Goal: Information Seeking & Learning: Learn about a topic

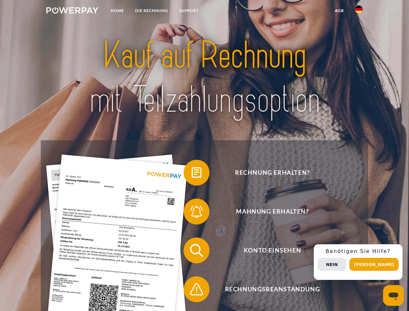
click at [72, 11] on img at bounding box center [72, 10] width 52 height 6
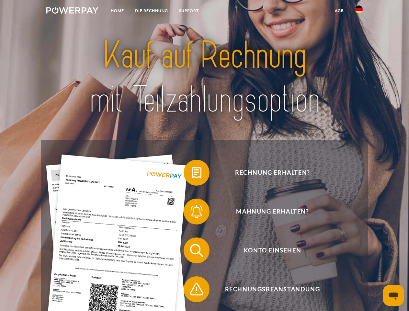
click at [359, 11] on img at bounding box center [359, 10] width 8 height 8
click at [339, 11] on link "agb" at bounding box center [339, 11] width 20 height 12
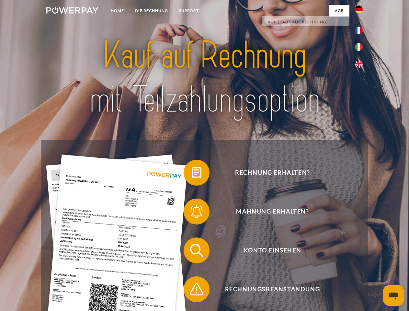
click at [192, 174] on span at bounding box center [187, 172] width 32 height 32
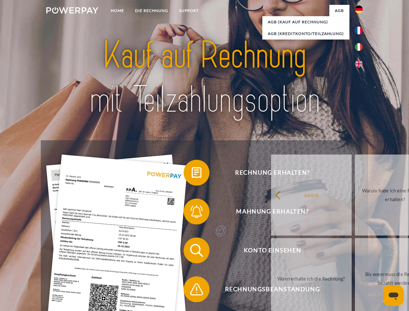
click at [192, 213] on div "Rechnung erhalten? Mahnung erhalten? Konto einsehen" at bounding box center [204, 269] width 327 height 259
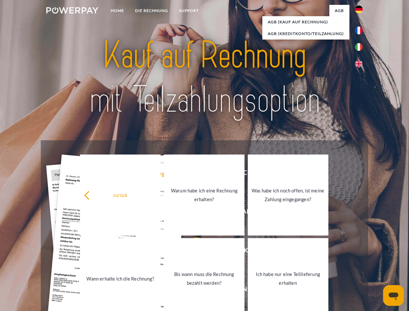
click at [192, 252] on link "Bis wann muss die Rechnung bezahlt werden?" at bounding box center [204, 278] width 81 height 81
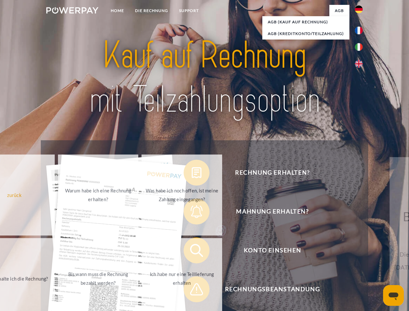
click at [192, 291] on span at bounding box center [187, 289] width 32 height 32
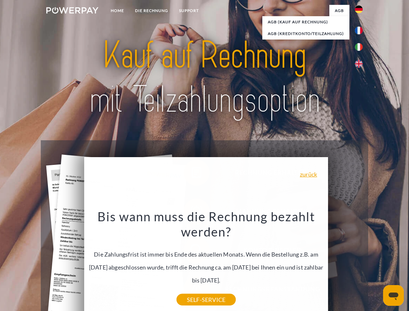
click at [361, 262] on div "Rechnung erhalten? Mahnung erhalten? Konto einsehen" at bounding box center [204, 269] width 327 height 259
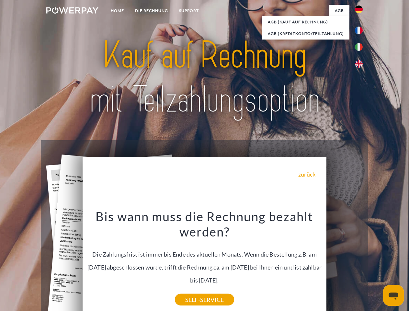
click at [345, 263] on span "Konto einsehen" at bounding box center [272, 250] width 159 height 26
click at [376, 264] on header "Home DIE RECHNUNG SUPPORT" at bounding box center [204, 223] width 409 height 447
